Goal: Task Accomplishment & Management: Manage account settings

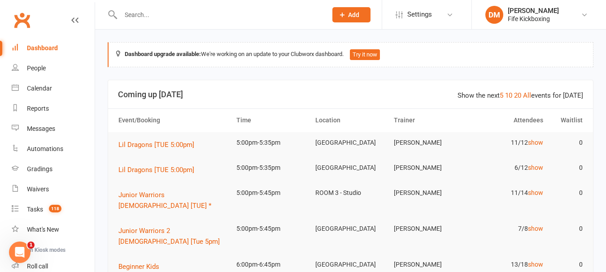
click at [215, 18] on input "text" at bounding box center [219, 15] width 203 height 13
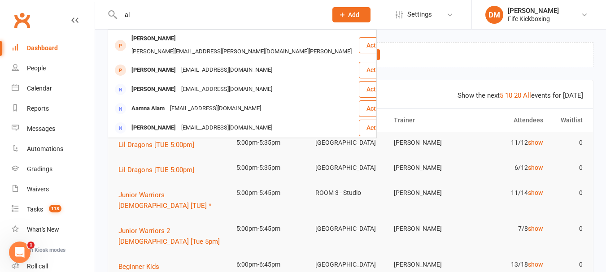
type input "a"
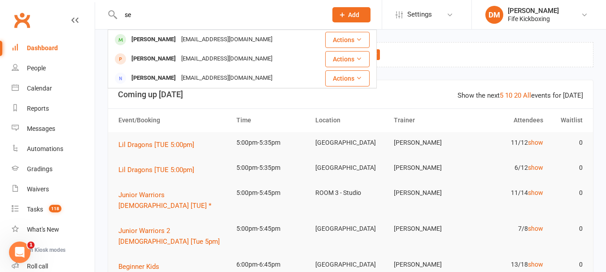
type input "s"
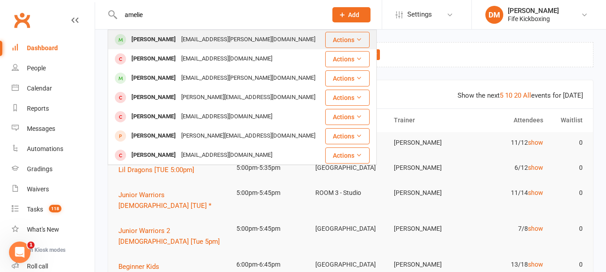
type input "amelie"
click at [154, 35] on div "[PERSON_NAME]" at bounding box center [154, 39] width 50 height 13
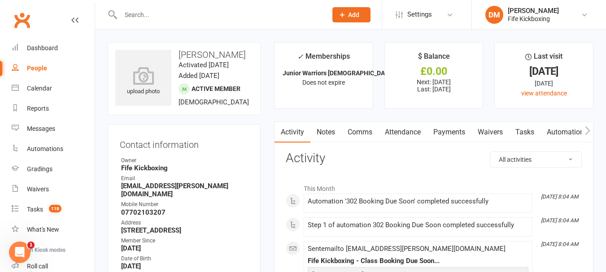
click at [395, 135] on link "Attendance" at bounding box center [402, 132] width 48 height 21
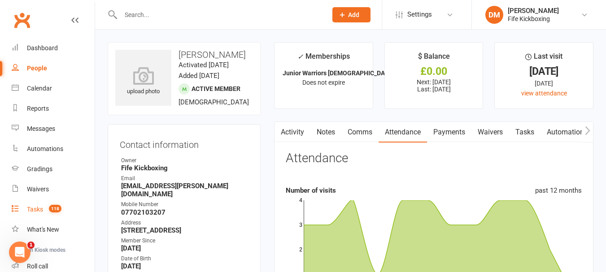
click at [40, 208] on div "Tasks" at bounding box center [35, 209] width 16 height 7
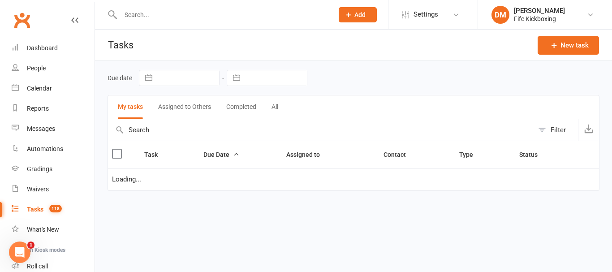
select select "waiting"
